Goal: Find specific page/section: Find specific page/section

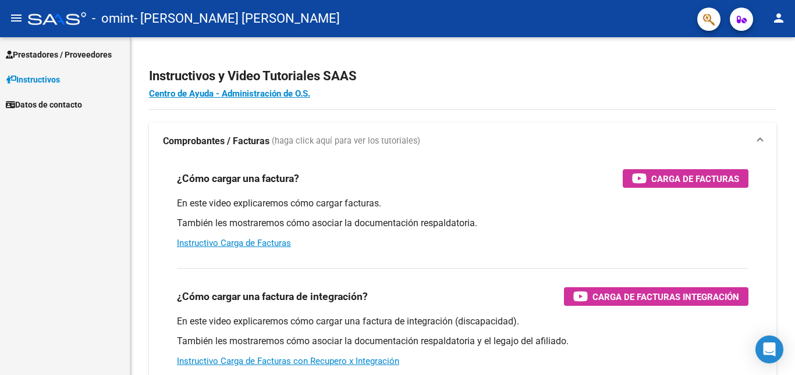
click at [40, 47] on link "Prestadores / Proveedores" at bounding box center [65, 54] width 130 height 25
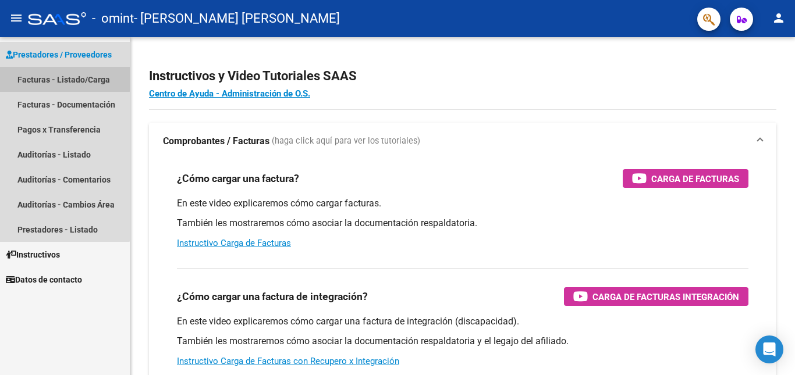
click at [61, 76] on link "Facturas - Listado/Carga" at bounding box center [65, 79] width 130 height 25
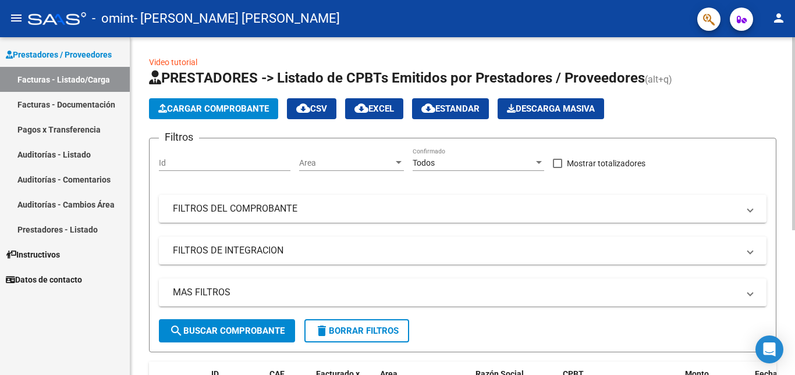
click at [780, 248] on div "Video tutorial PRESTADORES -> Listado de CPBTs Emitidos por Prestadores / Prove…" at bounding box center [462, 328] width 665 height 583
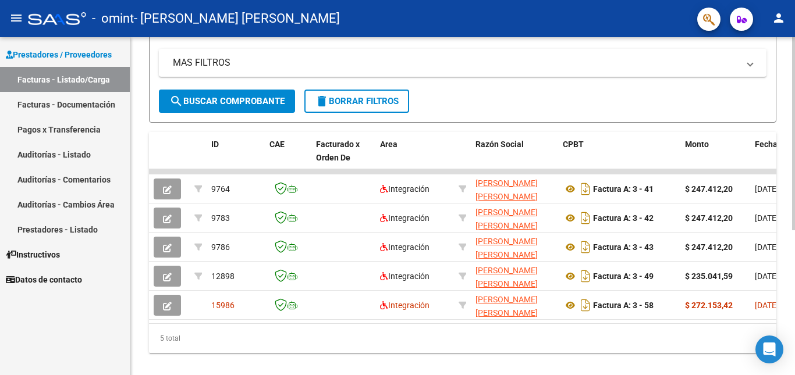
scroll to position [233, 0]
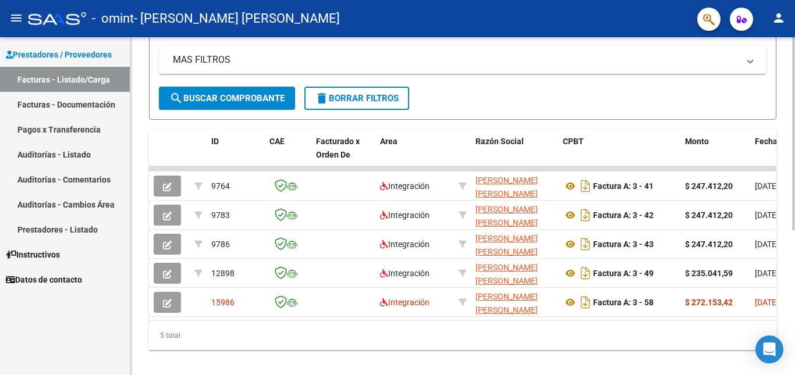
click at [789, 311] on div "Video tutorial PRESTADORES -> Listado de CPBTs Emitidos por Prestadores / Prove…" at bounding box center [462, 95] width 665 height 583
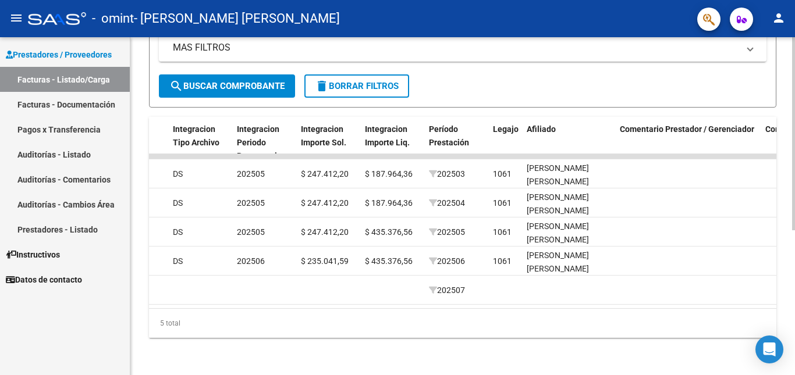
scroll to position [0, 1213]
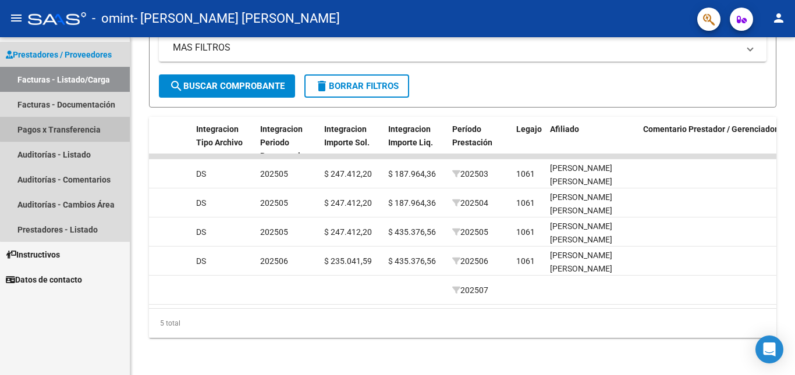
click at [70, 129] on link "Pagos x Transferencia" at bounding box center [65, 129] width 130 height 25
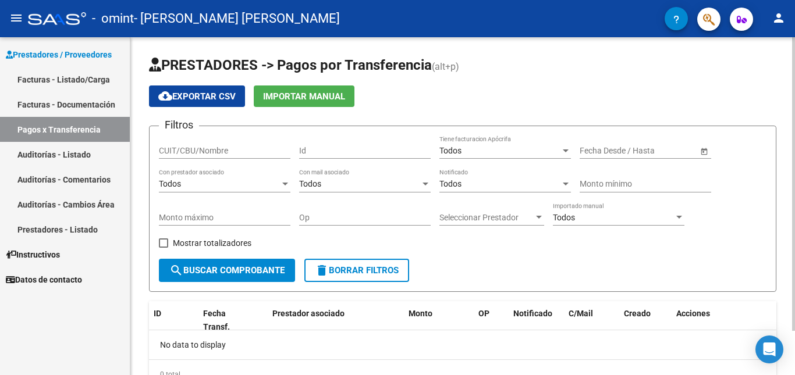
click at [781, 294] on div "PRESTADORES -> Pagos por Transferencia (alt+p) cloud_download Exportar CSV Impo…" at bounding box center [462, 231] width 665 height 389
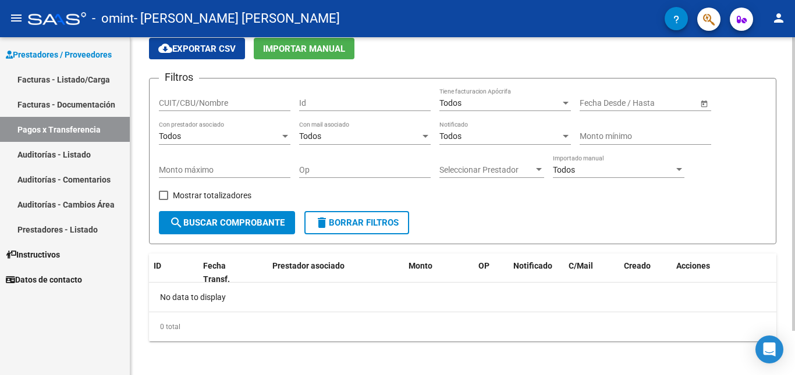
scroll to position [51, 0]
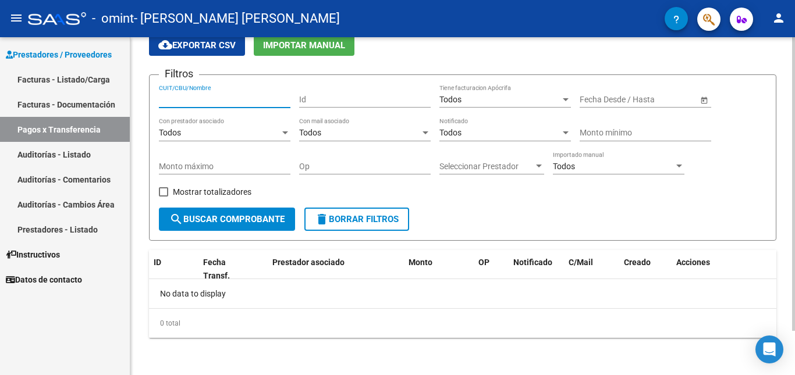
click at [169, 98] on input "CUIT/CBU/Nombre" at bounding box center [225, 100] width 132 height 10
